Goal: Task Accomplishment & Management: Complete application form

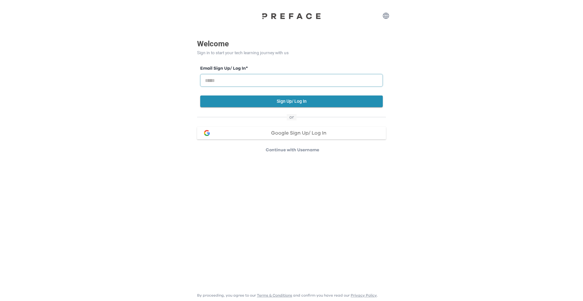
click at [303, 81] on input "email" at bounding box center [291, 80] width 183 height 13
click at [306, 81] on input "email" at bounding box center [291, 80] width 183 height 13
type input "**********"
click at [299, 104] on button "Sign Up/ Log In" at bounding box center [291, 101] width 183 height 12
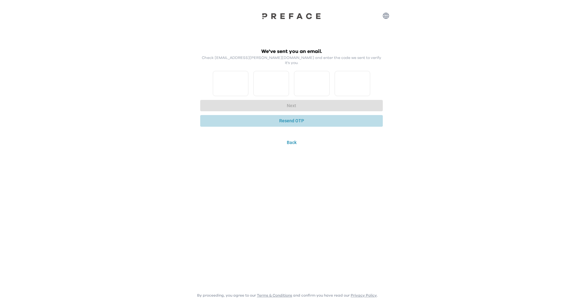
click at [283, 115] on button "Resend OTP" at bounding box center [291, 121] width 183 height 12
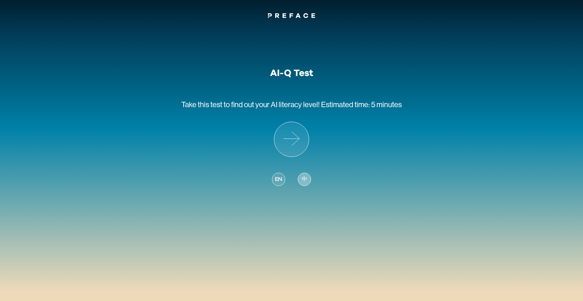
click at [304, 179] on span "中" at bounding box center [305, 179] width 6 height 9
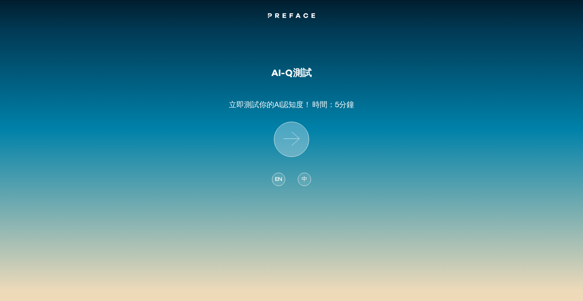
click at [305, 140] on icon at bounding box center [291, 139] width 35 height 35
